Goal: Check status: Check status

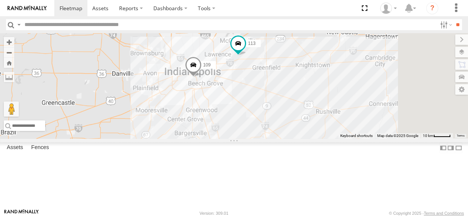
drag, startPoint x: 365, startPoint y: 102, endPoint x: 328, endPoint y: 118, distance: 40.2
click at [328, 118] on div "110 109 111 108 118 115 113" at bounding box center [234, 85] width 468 height 105
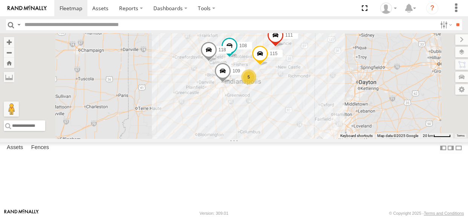
drag, startPoint x: 367, startPoint y: 130, endPoint x: 354, endPoint y: 141, distance: 17.2
click at [354, 138] on div "110 109 111 108 118 115 5" at bounding box center [234, 85] width 468 height 105
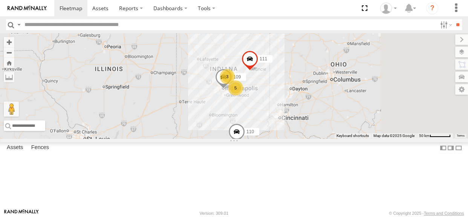
drag, startPoint x: 316, startPoint y: 116, endPoint x: 302, endPoint y: 107, distance: 16.6
click at [302, 107] on div "110 109 111 3 5" at bounding box center [234, 85] width 468 height 105
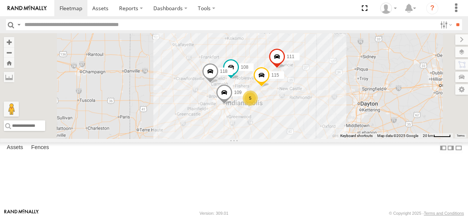
drag, startPoint x: 313, startPoint y: 86, endPoint x: 298, endPoint y: 84, distance: 15.1
click at [298, 84] on div "110 109 111 108 5 118 115" at bounding box center [234, 85] width 468 height 105
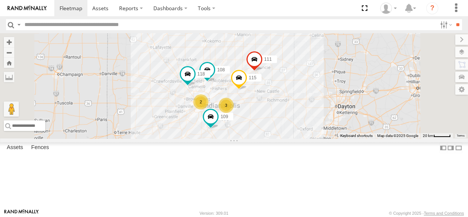
drag, startPoint x: 276, startPoint y: 98, endPoint x: 253, endPoint y: 101, distance: 23.5
click at [253, 101] on div "108 2 118 3 115 109 111" at bounding box center [234, 85] width 468 height 105
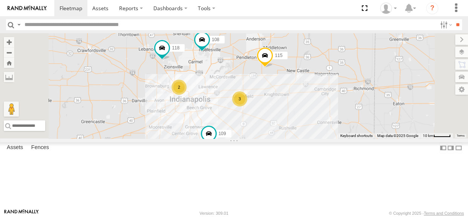
drag, startPoint x: 321, startPoint y: 170, endPoint x: 325, endPoint y: 149, distance: 21.0
click at [325, 138] on div "108 118 115 109 111 2 3" at bounding box center [234, 85] width 468 height 105
click at [187, 95] on div "2" at bounding box center [179, 87] width 15 height 15
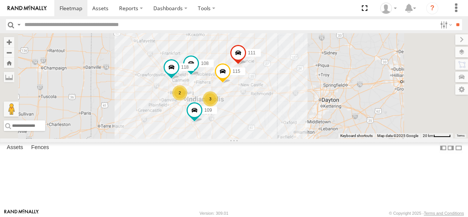
drag, startPoint x: 327, startPoint y: 148, endPoint x: 322, endPoint y: 130, distance: 18.5
click at [322, 130] on div "108 118 115 109 111 2 3" at bounding box center [234, 85] width 468 height 105
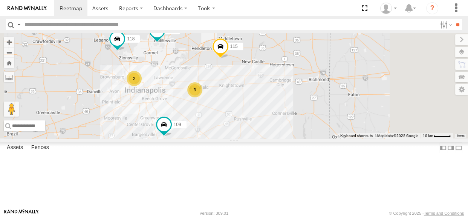
drag, startPoint x: 326, startPoint y: 133, endPoint x: 328, endPoint y: 124, distance: 8.6
click at [328, 124] on div "108 118 115 109 111 2 3" at bounding box center [234, 85] width 468 height 105
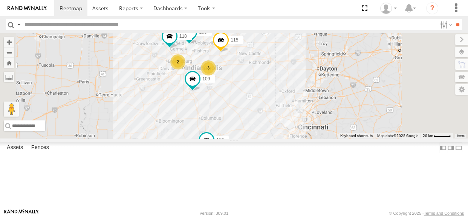
drag, startPoint x: 328, startPoint y: 136, endPoint x: 320, endPoint y: 117, distance: 20.3
click at [320, 117] on div "108 118 115 109 111 110 2 3" at bounding box center [234, 85] width 468 height 105
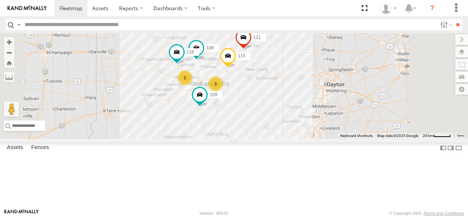
drag, startPoint x: 294, startPoint y: 136, endPoint x: 300, endPoint y: 153, distance: 18.5
click at [300, 138] on div "108 118 115 109 111 110 2 3" at bounding box center [234, 85] width 468 height 105
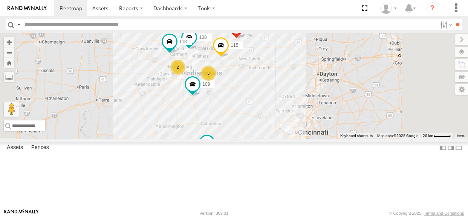
drag, startPoint x: 251, startPoint y: 117, endPoint x: 245, endPoint y: 109, distance: 9.4
click at [245, 109] on div "108 118 115 109 111 110 2 3" at bounding box center [234, 85] width 468 height 105
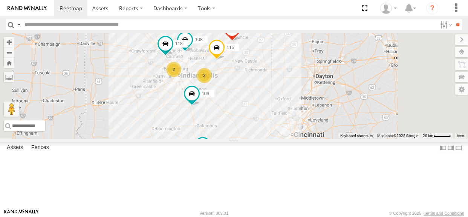
drag, startPoint x: 332, startPoint y: 136, endPoint x: 329, endPoint y: 139, distance: 4.1
click at [329, 138] on div "108 118 115 109 111 110 2 3" at bounding box center [234, 85] width 468 height 105
